Goal: Task Accomplishment & Management: Complete application form

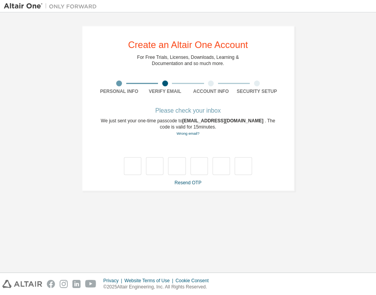
click at [103, 134] on div "We just sent your one-time passcode to wanvisap68@nu.ac.th . The code is valid …" at bounding box center [188, 127] width 184 height 19
click at [186, 183] on link "Resend OTP" at bounding box center [188, 182] width 27 height 5
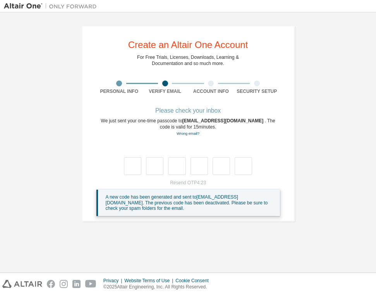
drag, startPoint x: 187, startPoint y: 119, endPoint x: 238, endPoint y: 119, distance: 50.8
click at [238, 120] on span "[EMAIL_ADDRESS][DOMAIN_NAME]" at bounding box center [223, 120] width 83 height 5
copy div "[EMAIL_ADDRESS][DOMAIN_NAME]"
click at [273, 98] on div "**********" at bounding box center [188, 124] width 213 height 196
click at [136, 160] on input "text" at bounding box center [132, 166] width 17 height 18
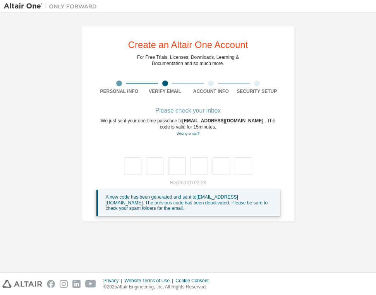
click at [180, 110] on div "Please check your inbox" at bounding box center [188, 110] width 184 height 5
click at [197, 183] on link "Resend OTP" at bounding box center [188, 182] width 27 height 5
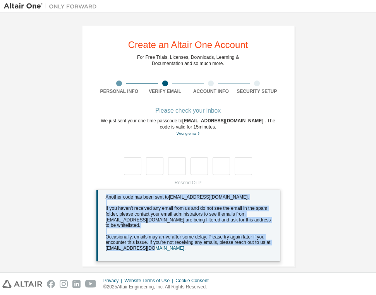
drag, startPoint x: 104, startPoint y: 196, endPoint x: 157, endPoint y: 247, distance: 73.4
click at [157, 247] on div "Another code has been sent to [EMAIL_ADDRESS][DOMAIN_NAME] . If you haven't rec…" at bounding box center [190, 225] width 168 height 62
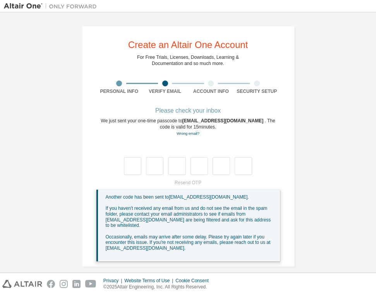
click at [187, 168] on div at bounding box center [188, 166] width 129 height 18
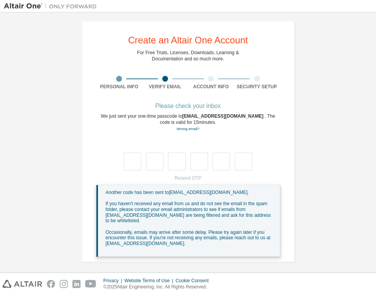
scroll to position [4, 0]
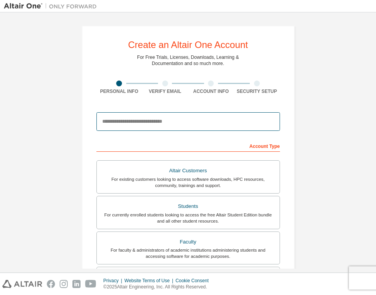
paste input "**********"
type input "**********"
drag, startPoint x: 211, startPoint y: 122, endPoint x: -3, endPoint y: 123, distance: 213.9
click at [0, 123] on html "**********" at bounding box center [188, 147] width 376 height 295
paste input "**********"
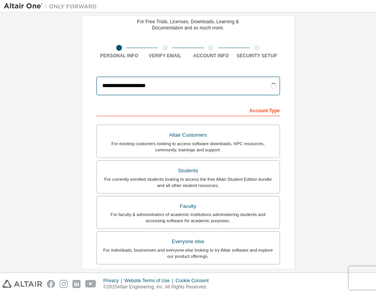
scroll to position [42, 0]
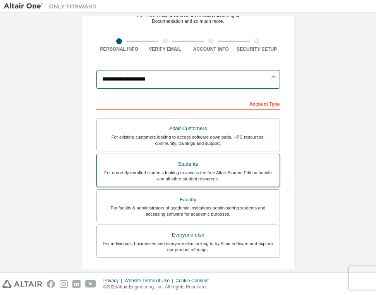
type input "**********"
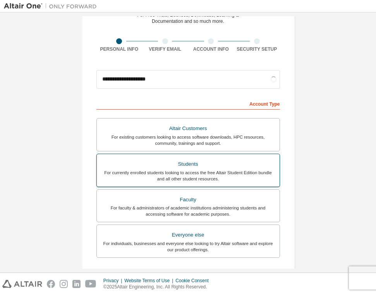
click at [214, 175] on div "For currently enrolled students looking to access the free Altair Student Editi…" at bounding box center [189, 176] width 174 height 12
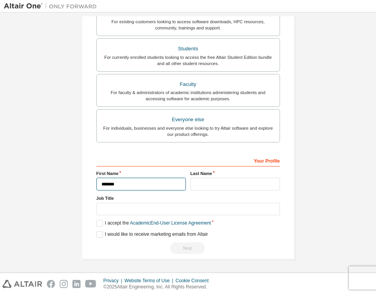
scroll to position [160, 0]
type input "*******"
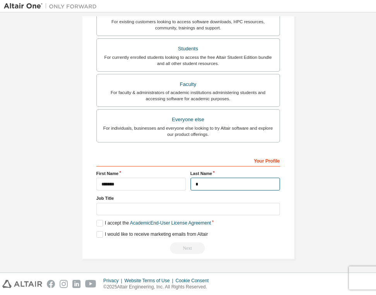
scroll to position [158, 0]
type input "******"
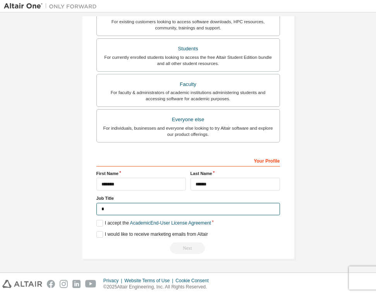
scroll to position [157, 0]
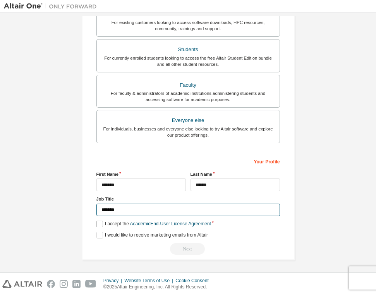
type input "*******"
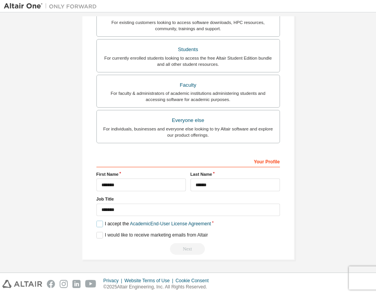
click at [98, 224] on label "I accept the Academic End-User License Agreement" at bounding box center [153, 224] width 115 height 7
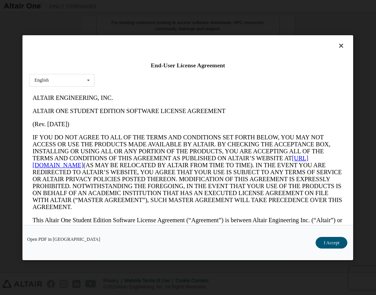
scroll to position [0, 0]
click at [333, 243] on button "I Accept" at bounding box center [332, 243] width 32 height 12
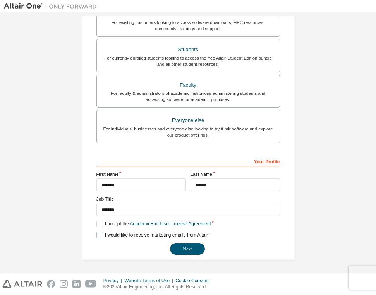
click at [98, 235] on label "I would like to receive marketing emails from Altair" at bounding box center [152, 235] width 112 height 7
click at [190, 244] on button "Next" at bounding box center [187, 249] width 35 height 12
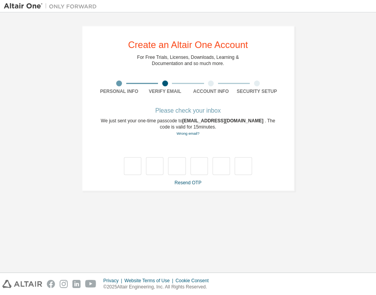
click at [259, 148] on div at bounding box center [188, 158] width 184 height 34
click at [184, 184] on link "Resend OTP" at bounding box center [188, 182] width 27 height 5
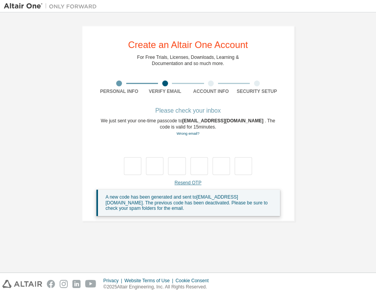
click at [189, 182] on link "Resend OTP" at bounding box center [188, 182] width 27 height 5
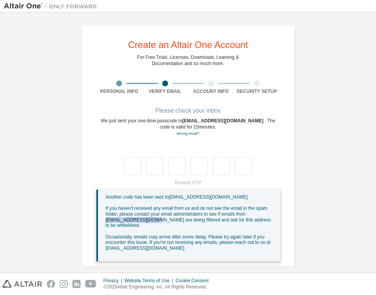
drag, startPoint x: 104, startPoint y: 219, endPoint x: 148, endPoint y: 219, distance: 44.6
click at [148, 219] on span "If you haven't received any email from us and do not see the email in the spam …" at bounding box center [188, 217] width 165 height 22
click at [181, 237] on span "Occasionally, emails may arrive after some delay. Please try again later if you…" at bounding box center [188, 242] width 165 height 17
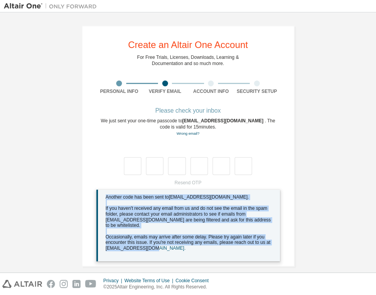
drag, startPoint x: 165, startPoint y: 246, endPoint x: 103, endPoint y: 197, distance: 79.1
click at [103, 197] on div "Another code has been sent to [EMAIL_ADDRESS][DOMAIN_NAME] . If you haven't rec…" at bounding box center [188, 226] width 184 height 72
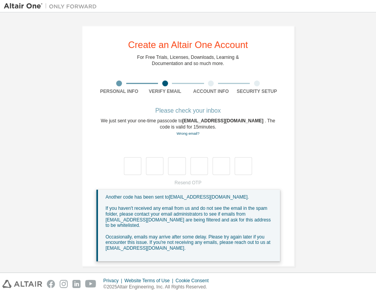
click at [119, 244] on span "Occasionally, emails may arrive after some delay. Please try again later if you…" at bounding box center [188, 242] width 165 height 17
drag, startPoint x: 115, startPoint y: 246, endPoint x: 158, endPoint y: 246, distance: 42.2
click at [158, 246] on span "Occasionally, emails may arrive after some delay. Please try again later if you…" at bounding box center [188, 242] width 165 height 17
copy span "[EMAIL_ADDRESS][DOMAIN_NAME]"
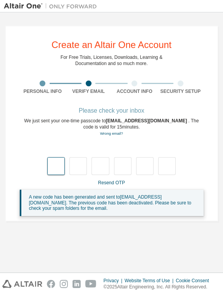
click at [57, 161] on input "text" at bounding box center [55, 166] width 17 height 18
type input "*"
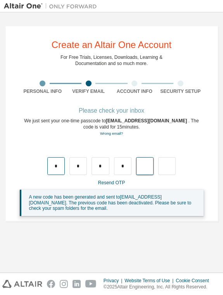
type input "*"
